Goal: Task Accomplishment & Management: Complete application form

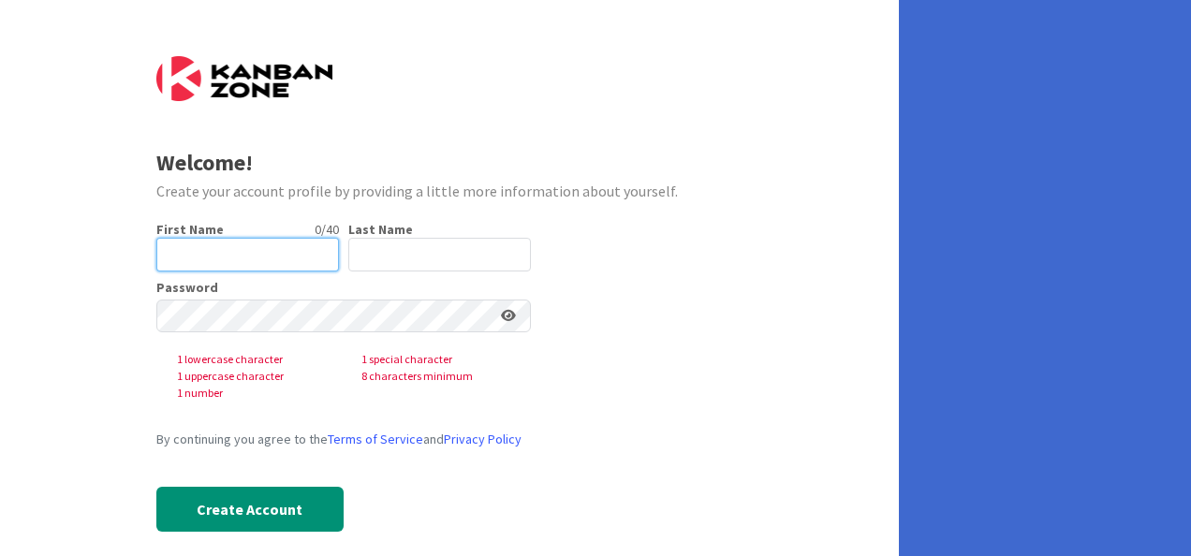
click at [197, 257] on input "text" at bounding box center [247, 255] width 183 height 34
type input "[PERSON_NAME]"
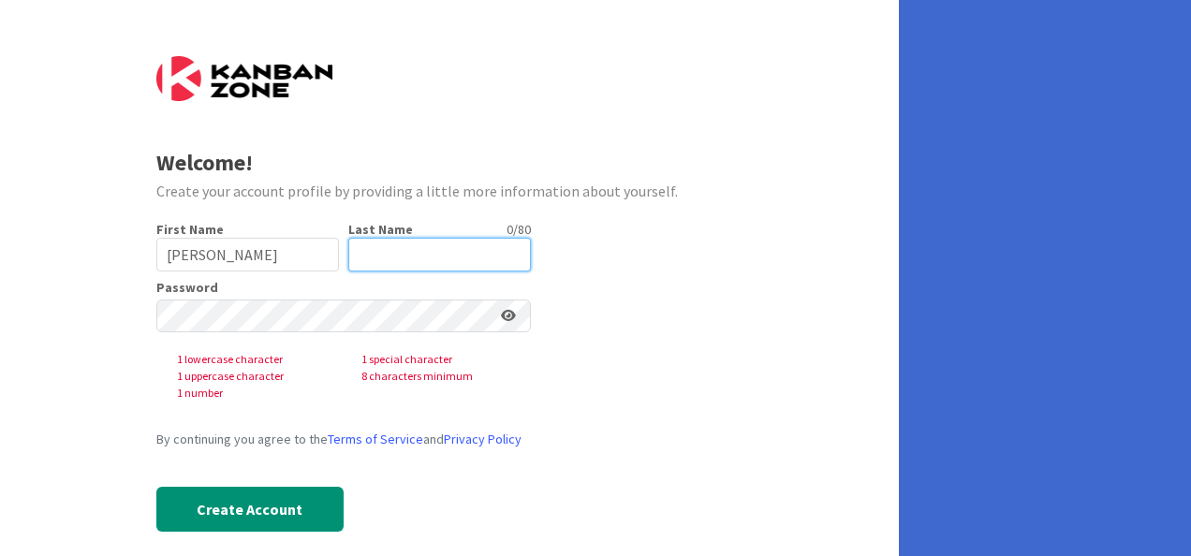
click at [373, 254] on input "text" at bounding box center [439, 255] width 183 height 34
type input "[PERSON_NAME]"
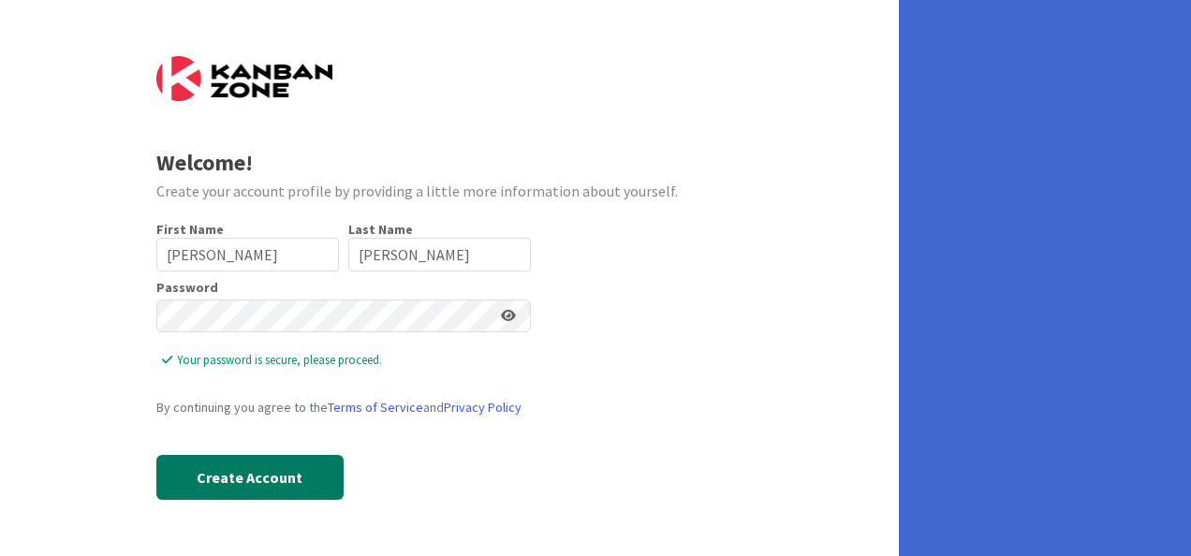
click at [249, 485] on button "Create Account" at bounding box center [249, 477] width 187 height 45
